Goal: Download file/media

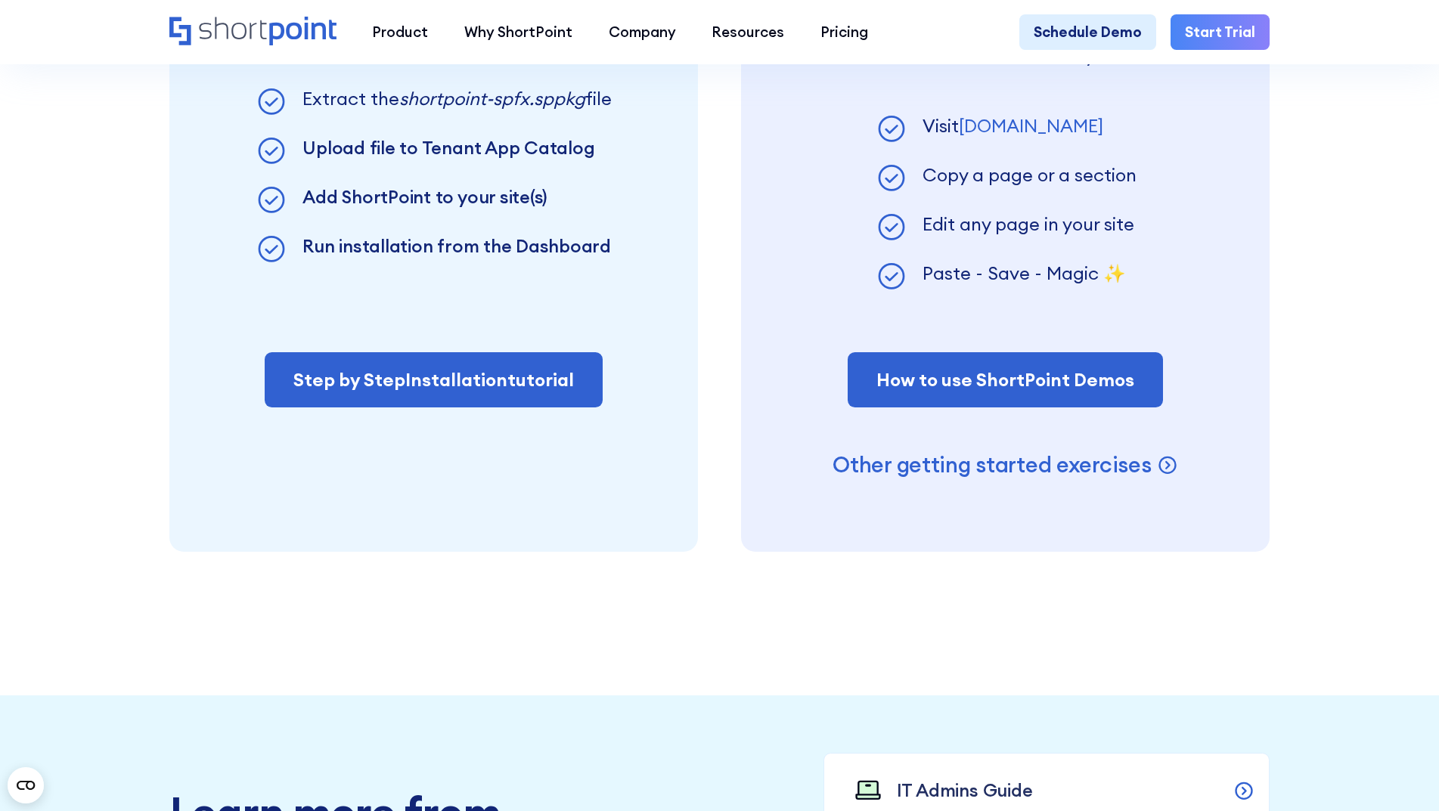
scroll to position [1513, 0]
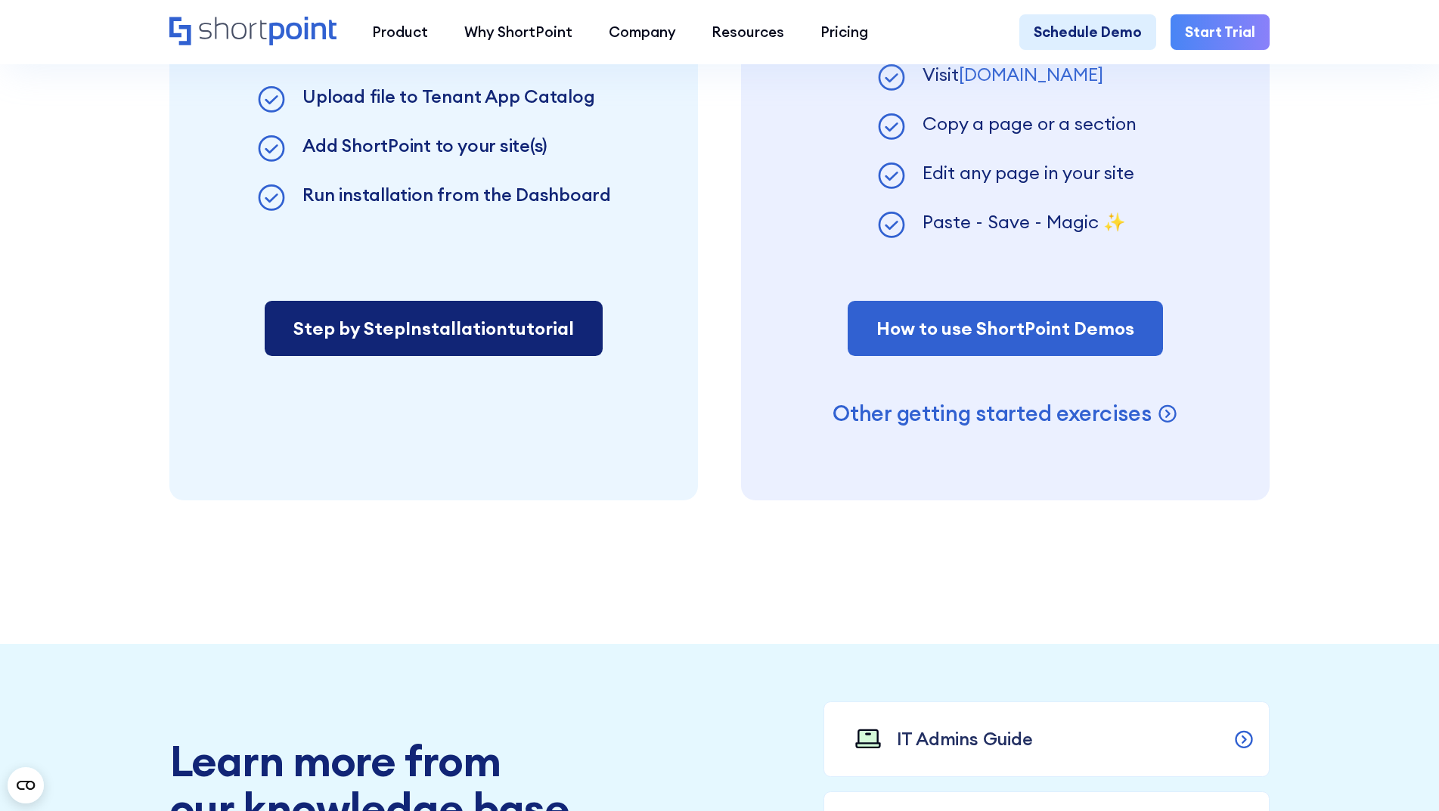
click at [503, 342] on link "Step by Step Installation tutorial" at bounding box center [434, 329] width 338 height 56
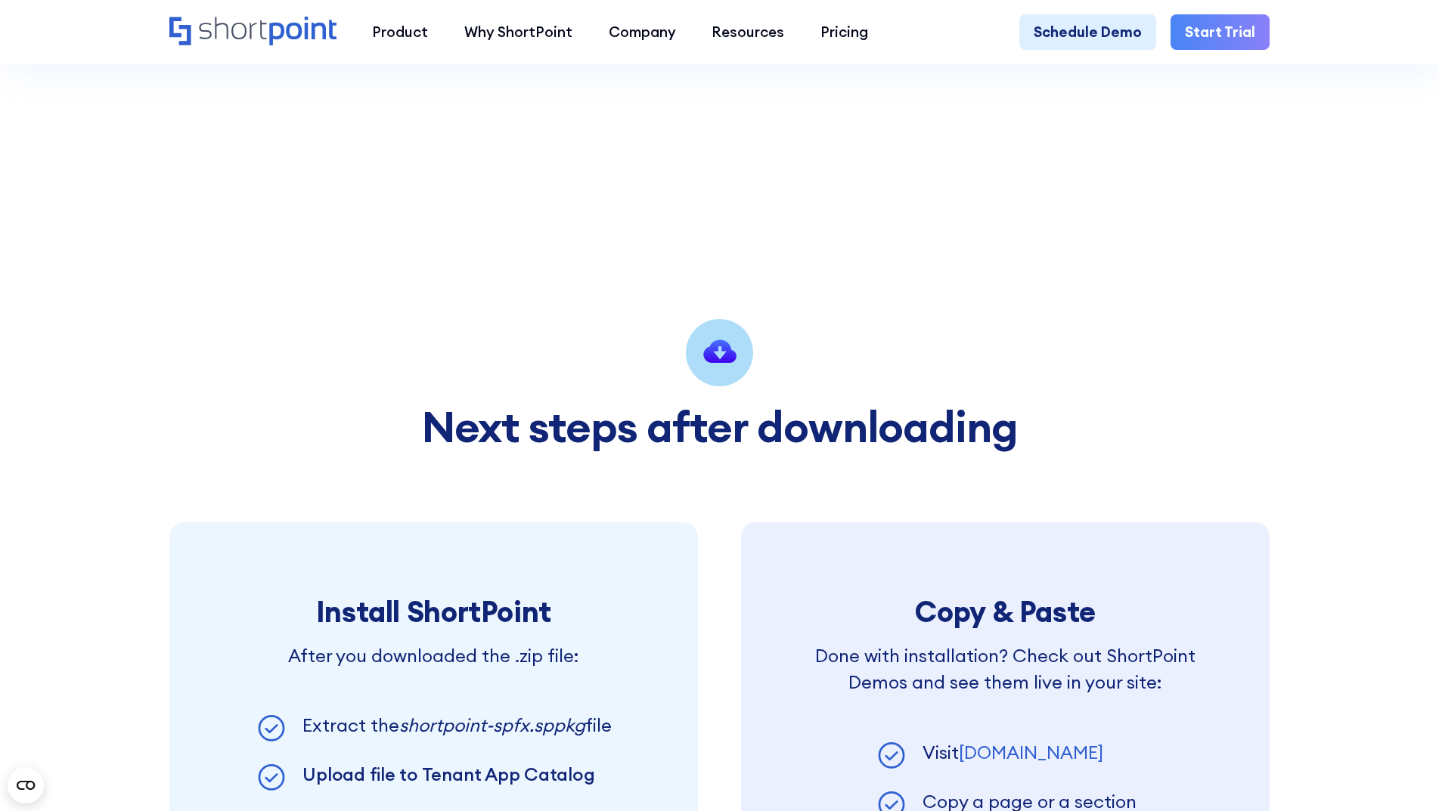
scroll to position [832, 0]
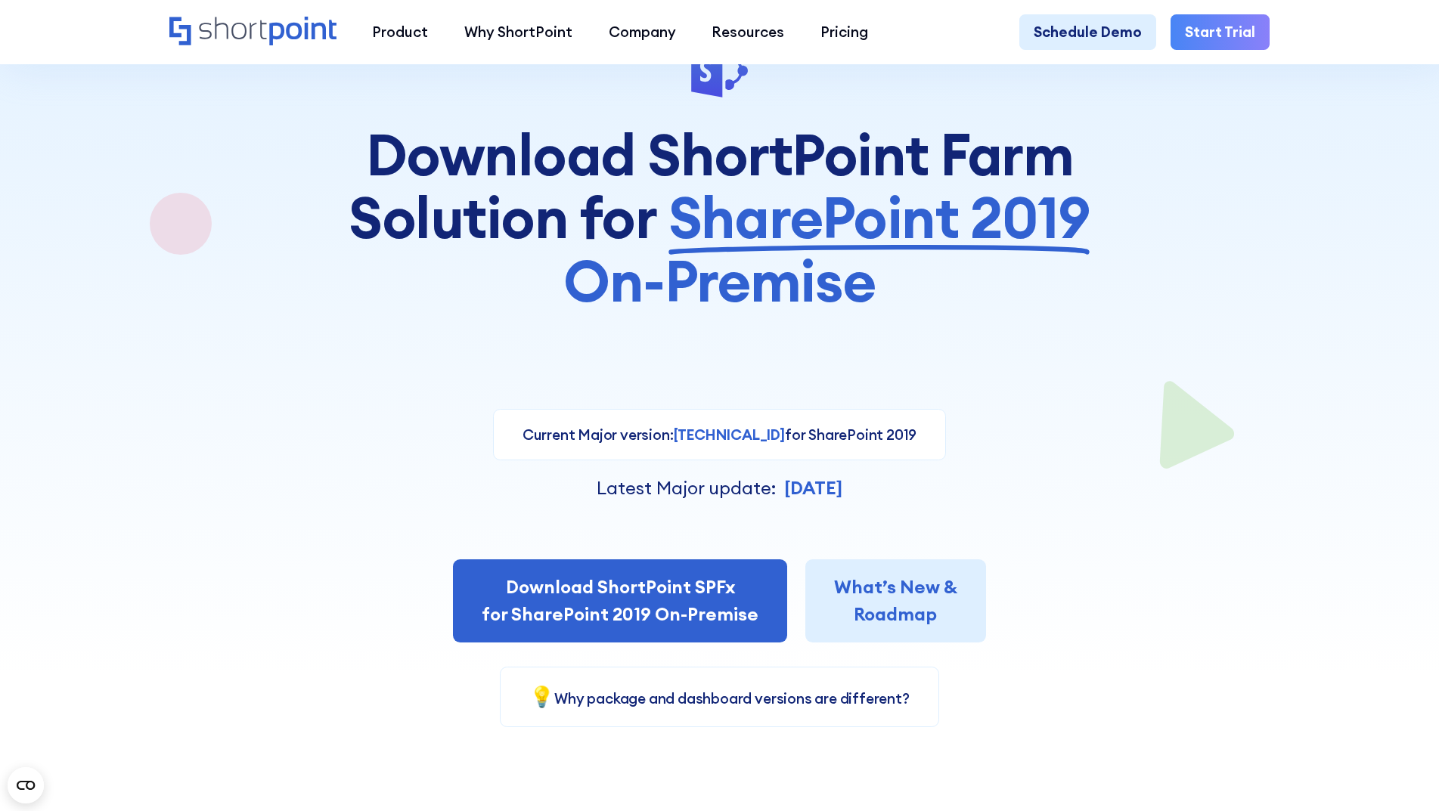
scroll to position [151, 0]
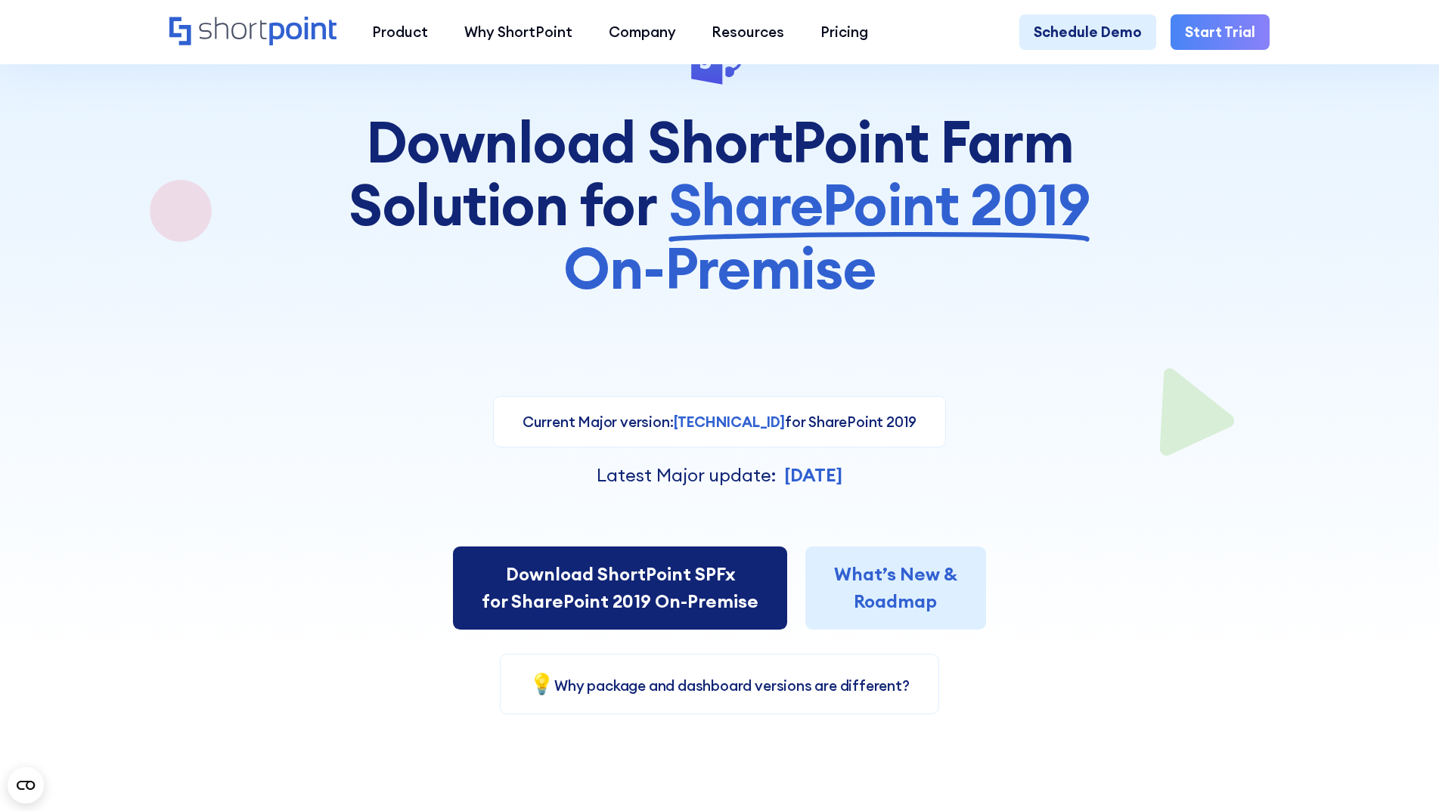
click at [684, 600] on link "Download ShortPoint SPFx for SharePoint 2019 On-Premise" at bounding box center [620, 588] width 334 height 82
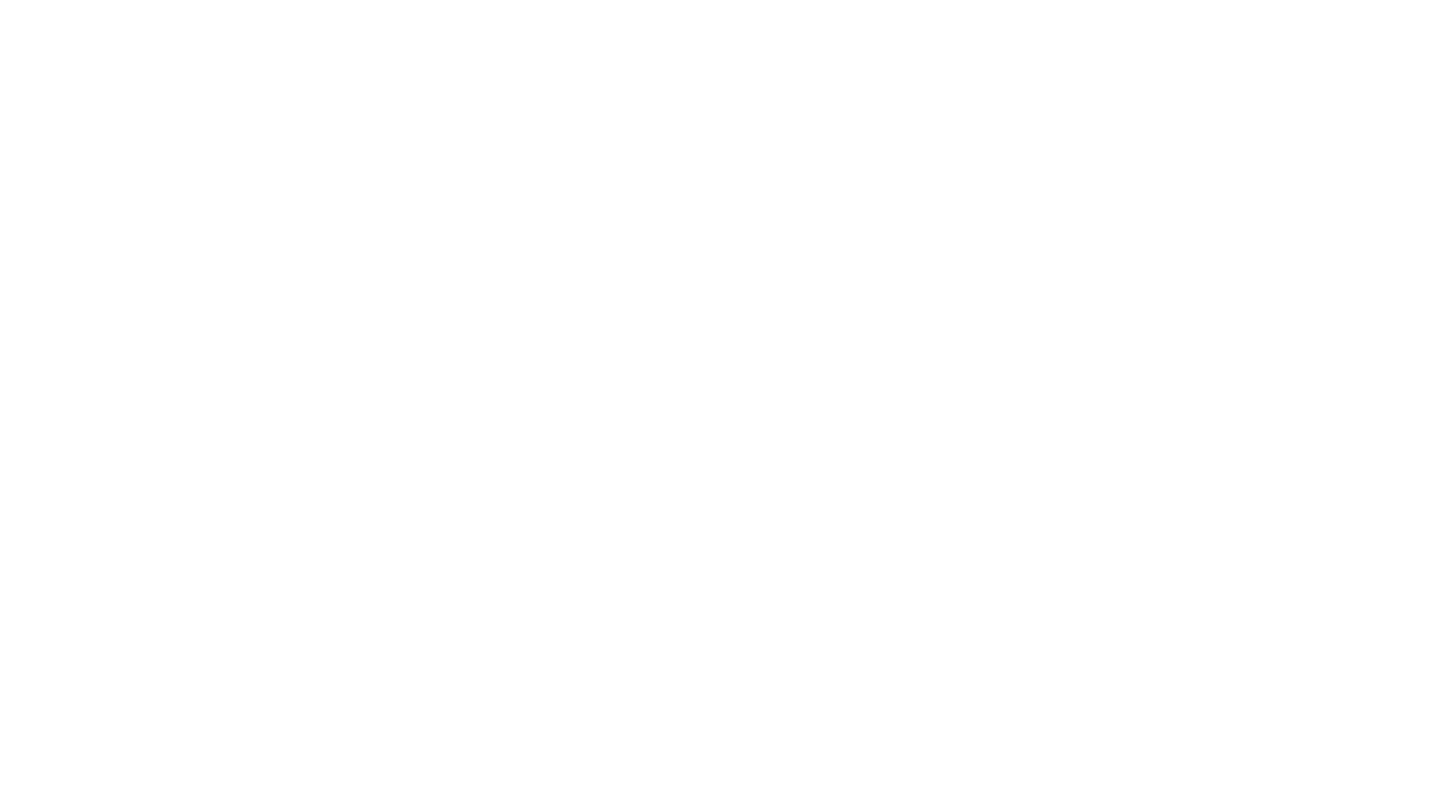
select select "SharePoint 2019 (On-Premise)"
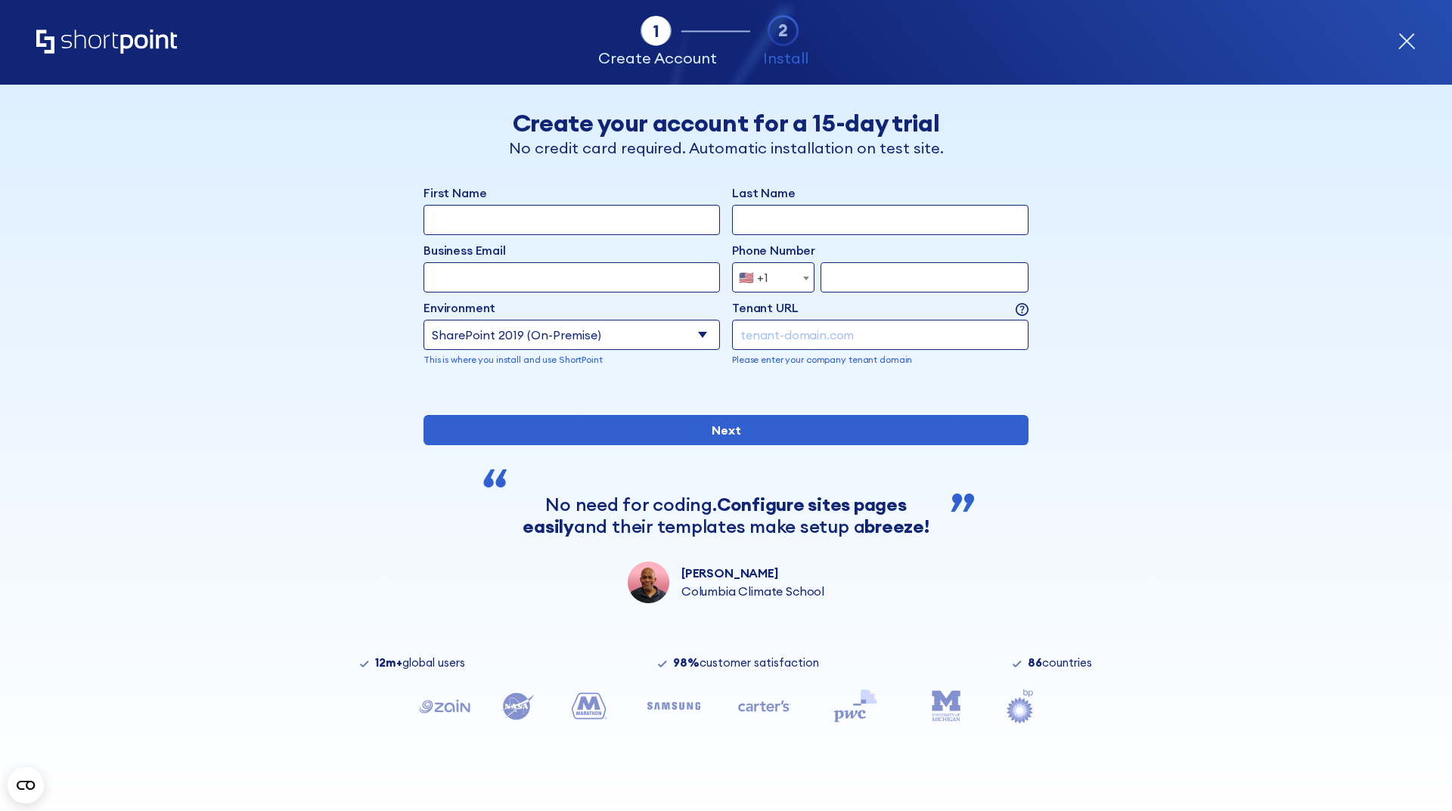
scroll to position [9, 0]
click at [700, 329] on select "Select an environment Microsoft 365 SharePoint Online SharePoint 2019 (On-Premi…" at bounding box center [572, 335] width 296 height 30
click at [872, 391] on div "form" at bounding box center [726, 391] width 605 height 0
